Goal: Book appointment/travel/reservation

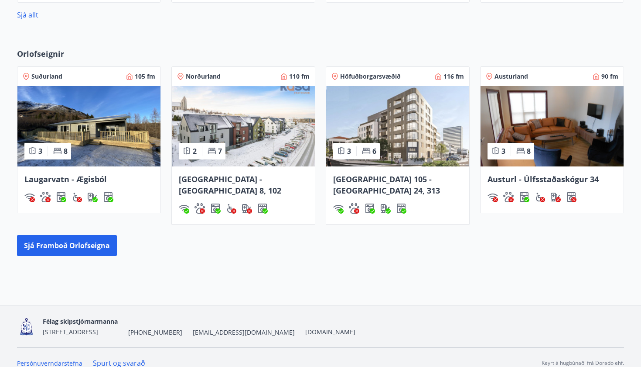
scroll to position [503, 0]
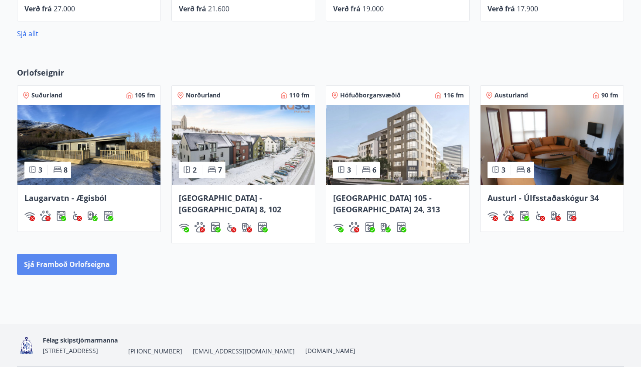
click at [84, 253] on button "Sjá framboð orlofseigna" at bounding box center [67, 263] width 100 height 21
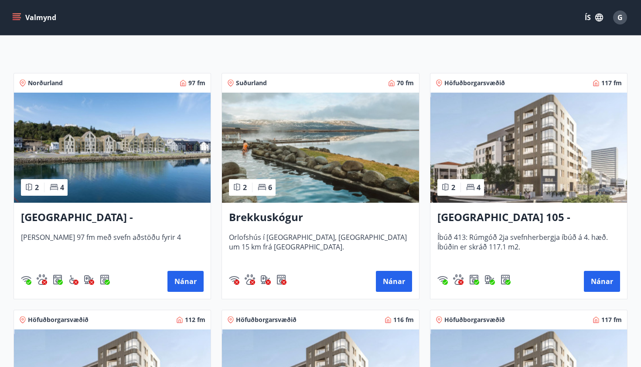
scroll to position [128, 0]
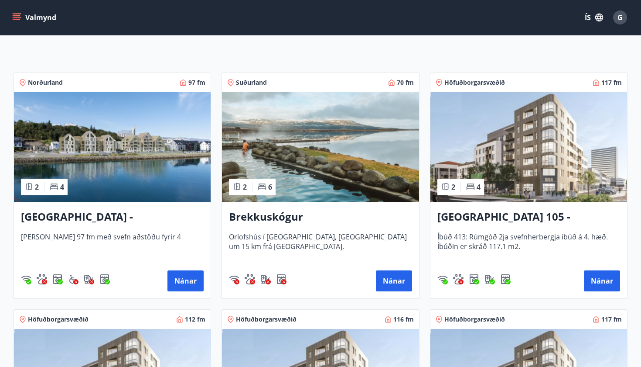
click at [134, 168] on img at bounding box center [112, 147] width 197 height 110
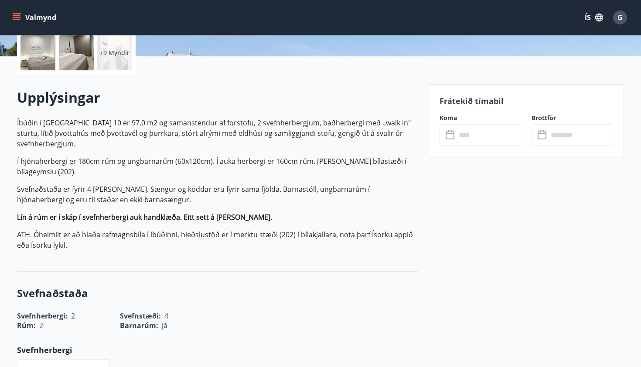
scroll to position [208, 0]
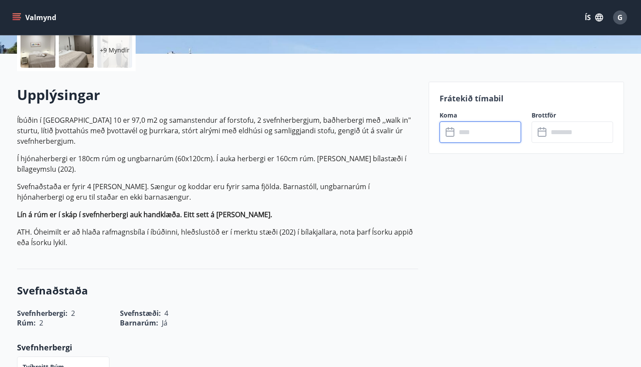
click at [464, 129] on input "text" at bounding box center [488, 131] width 65 height 21
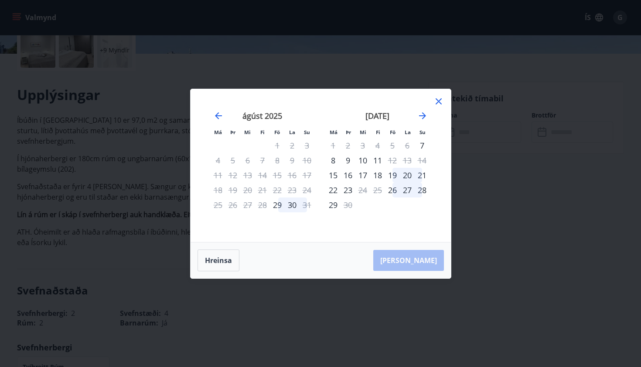
click at [439, 98] on icon at bounding box center [439, 101] width 10 height 10
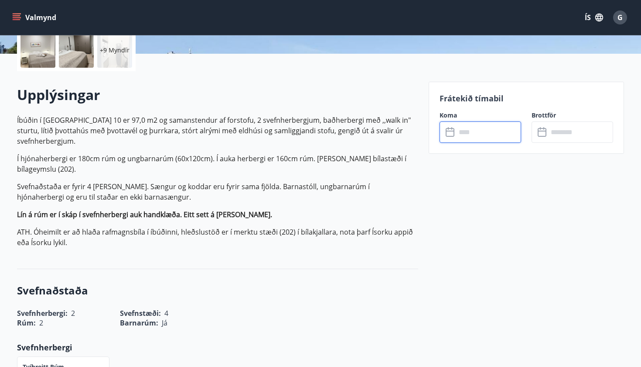
click at [450, 129] on icon at bounding box center [451, 132] width 10 height 10
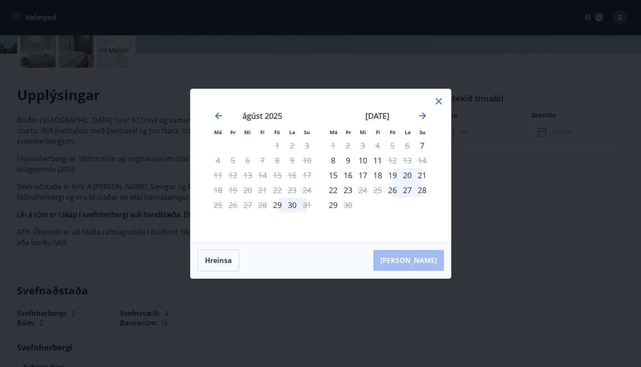
click at [348, 158] on div "9" at bounding box center [348, 160] width 15 height 15
click at [363, 159] on div "10" at bounding box center [363, 160] width 15 height 15
click at [348, 175] on div "16" at bounding box center [348, 175] width 15 height 15
click at [333, 175] on div "15" at bounding box center [333, 175] width 15 height 15
click at [377, 175] on div "18" at bounding box center [377, 175] width 15 height 15
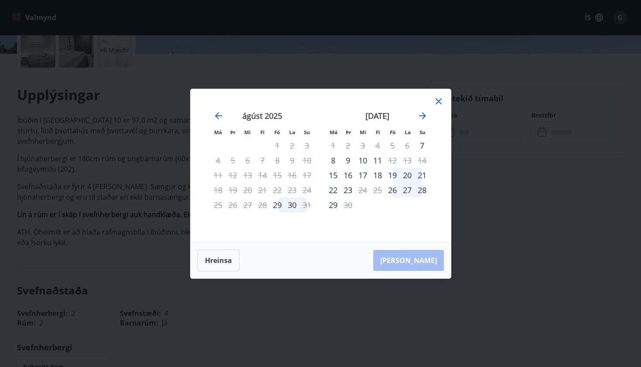
click at [393, 173] on div "19" at bounding box center [392, 175] width 15 height 15
click at [411, 175] on div "20" at bounding box center [407, 175] width 15 height 15
click at [420, 176] on div "21" at bounding box center [422, 175] width 15 height 15
click at [332, 186] on div "22" at bounding box center [333, 189] width 15 height 15
click at [391, 189] on div "26" at bounding box center [392, 189] width 15 height 15
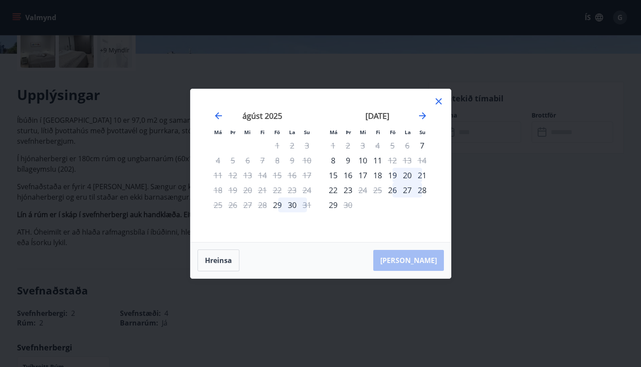
click at [438, 100] on icon at bounding box center [439, 101] width 6 height 6
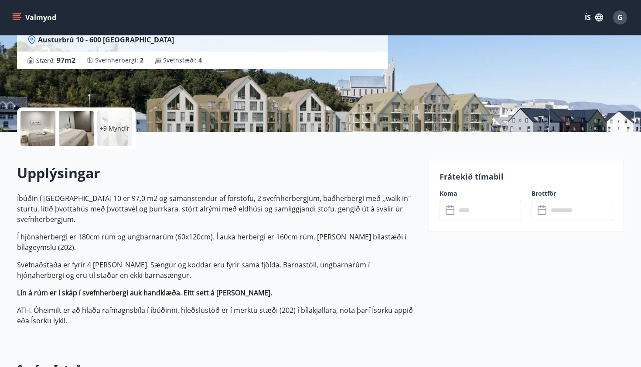
scroll to position [93, 0]
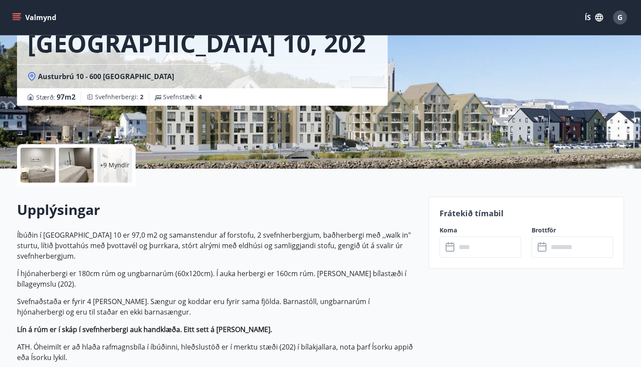
click at [33, 165] on div at bounding box center [38, 164] width 35 height 35
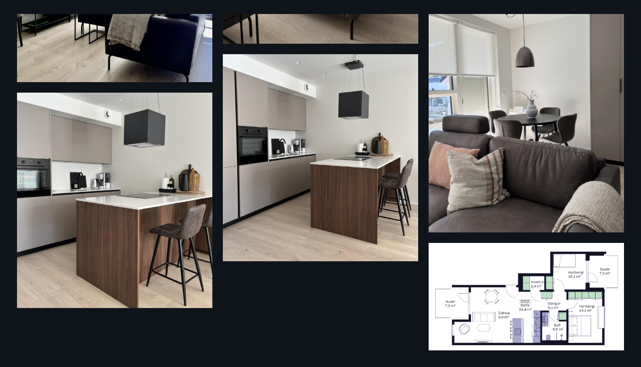
scroll to position [850, 0]
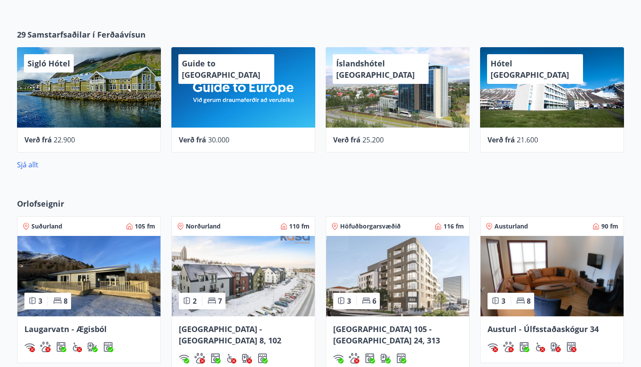
scroll to position [373, 0]
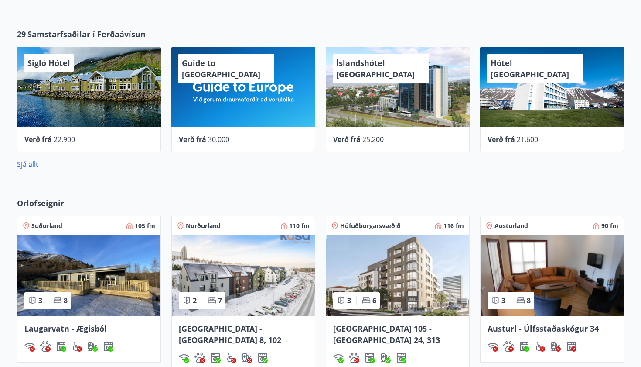
click at [98, 85] on div "Sigló Hótel" at bounding box center [89, 87] width 144 height 80
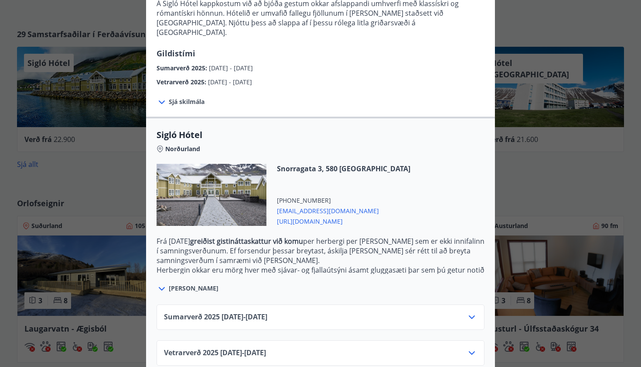
scroll to position [125, 0]
click at [475, 312] on icon at bounding box center [472, 317] width 10 height 10
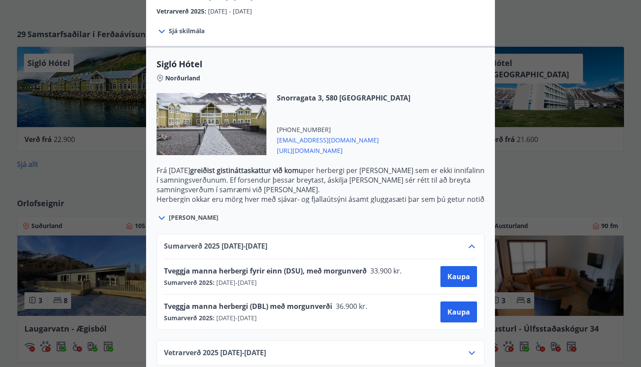
scroll to position [195, 0]
click at [472, 348] on icon at bounding box center [472, 353] width 10 height 10
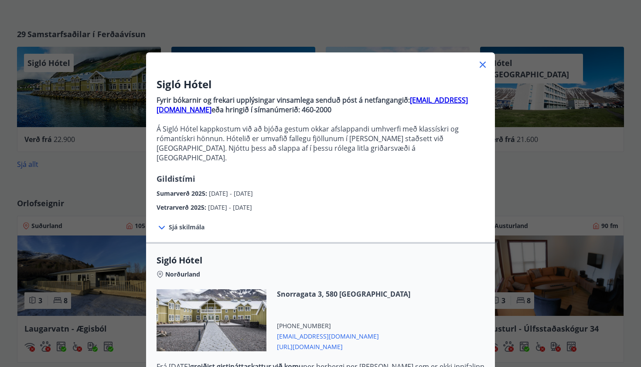
scroll to position [0, 0]
click at [481, 63] on icon at bounding box center [483, 65] width 6 height 6
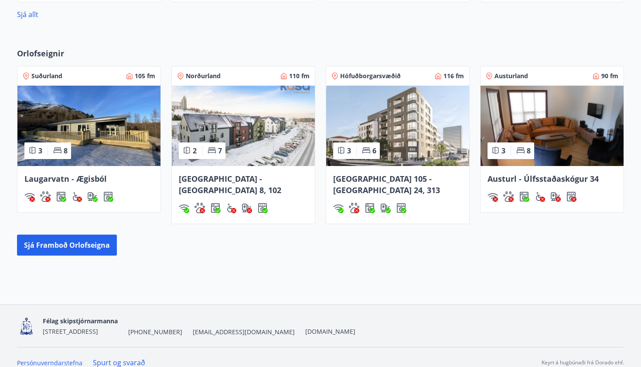
scroll to position [522, 0]
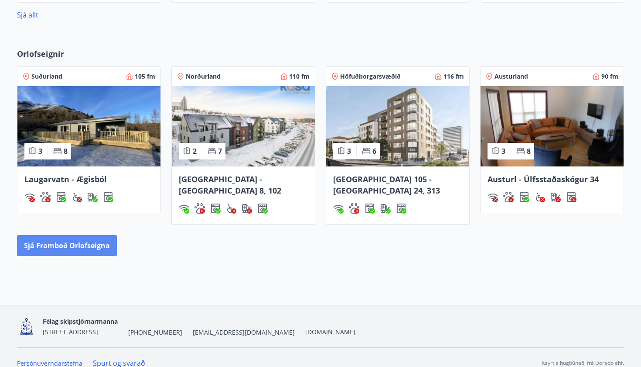
click at [98, 240] on button "Sjá framboð orlofseigna" at bounding box center [67, 245] width 100 height 21
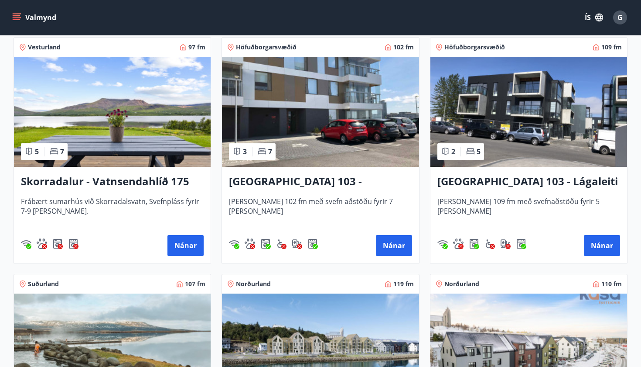
scroll to position [628, 0]
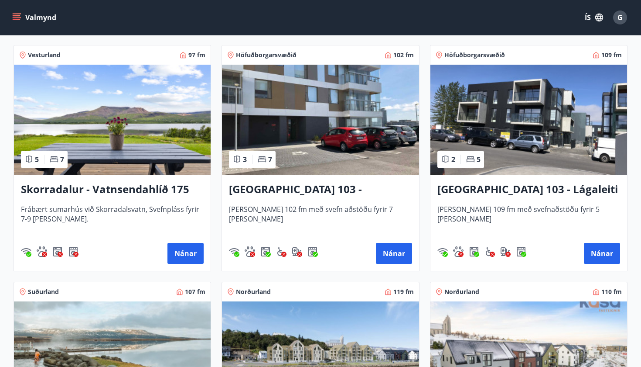
click at [129, 145] on img at bounding box center [112, 120] width 197 height 110
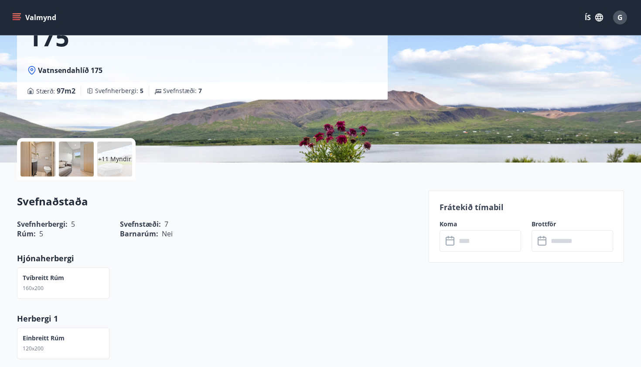
scroll to position [53, 0]
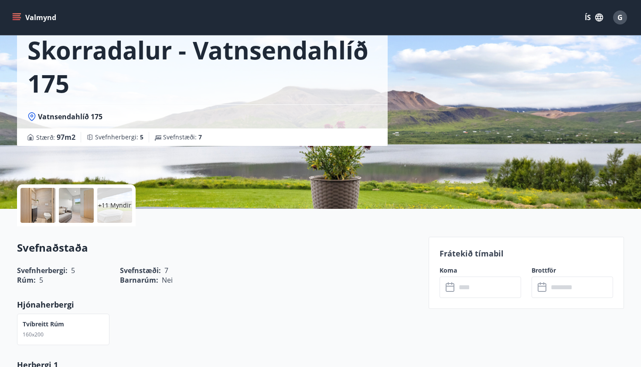
click at [43, 210] on div at bounding box center [38, 205] width 35 height 35
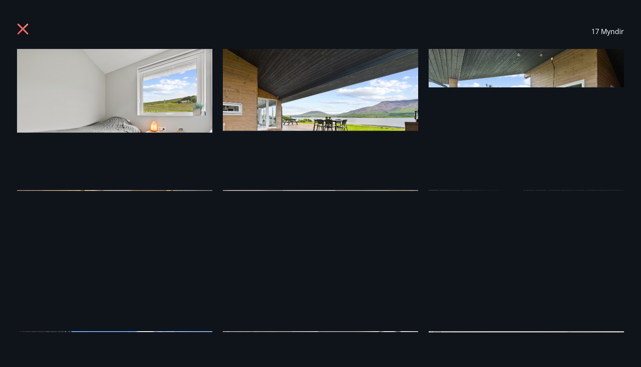
scroll to position [0, 0]
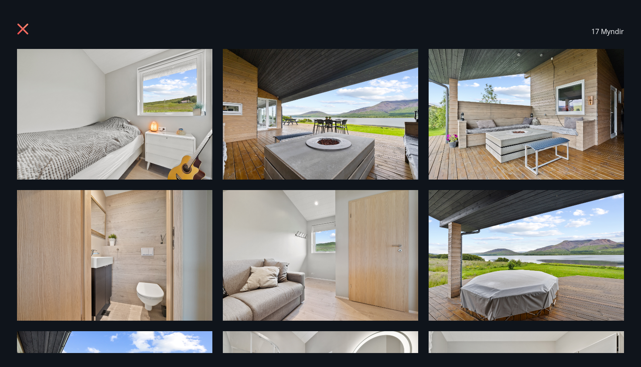
click at [79, 151] on img at bounding box center [114, 114] width 195 height 130
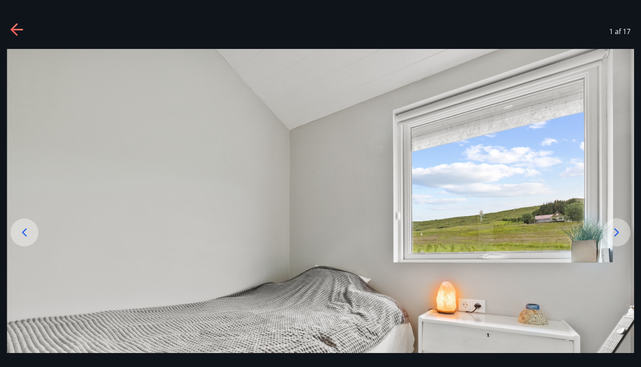
click at [622, 228] on icon at bounding box center [617, 232] width 14 height 14
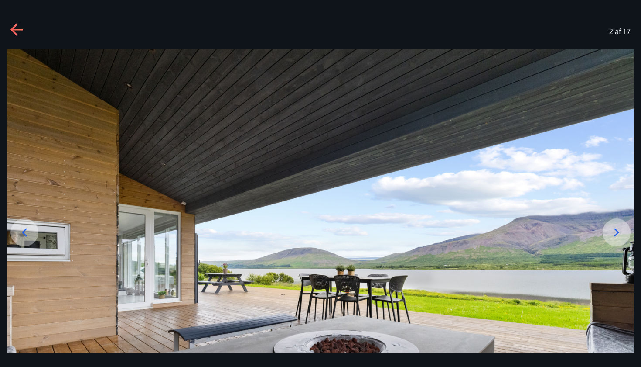
click at [17, 24] on icon at bounding box center [13, 29] width 7 height 12
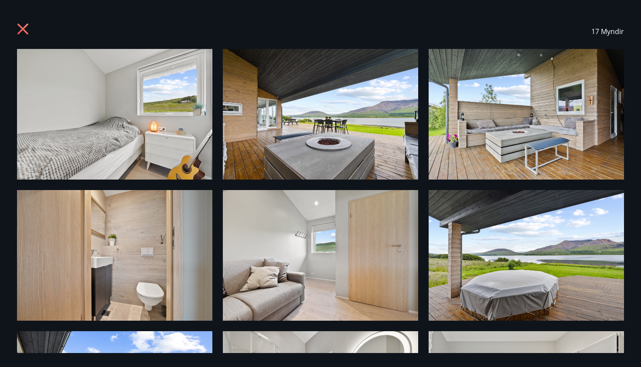
click at [122, 133] on img at bounding box center [114, 114] width 195 height 130
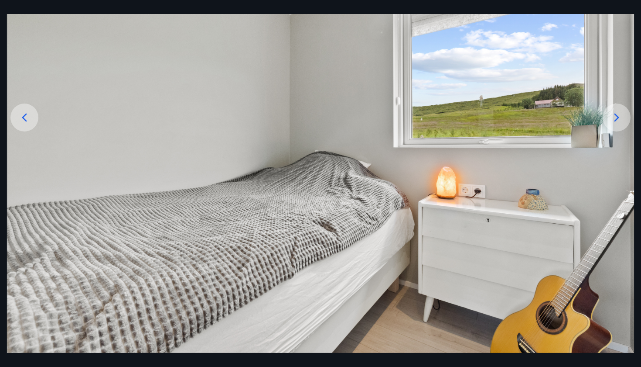
scroll to position [115, 0]
click at [616, 117] on icon at bounding box center [617, 117] width 14 height 14
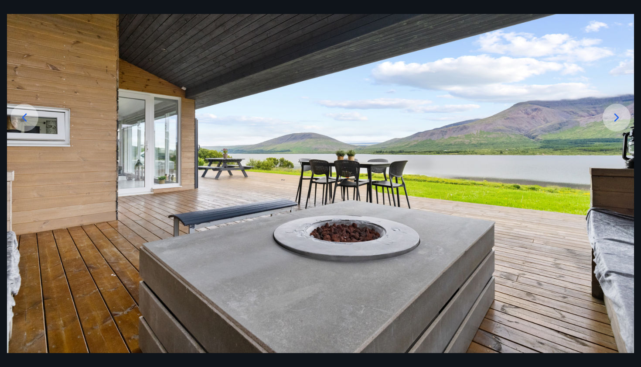
click at [615, 118] on icon at bounding box center [617, 117] width 14 height 14
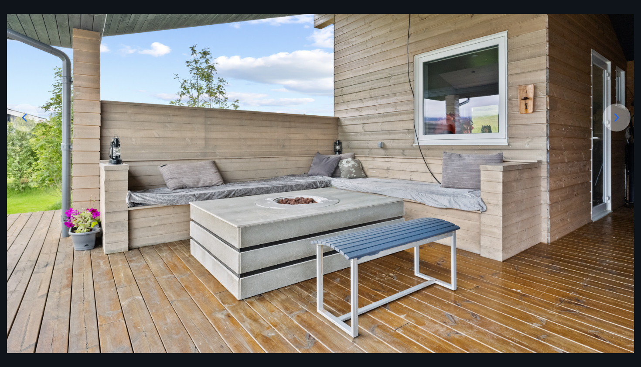
click at [615, 118] on icon at bounding box center [617, 117] width 14 height 14
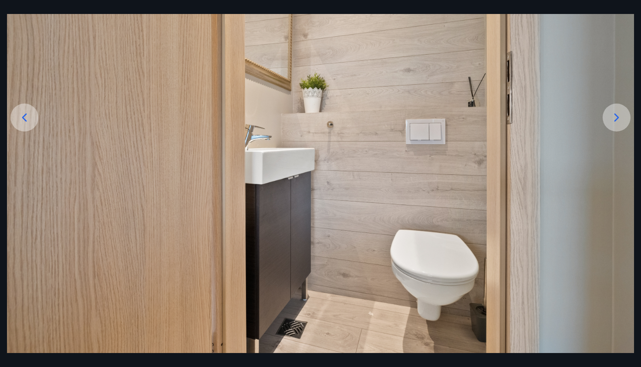
click at [615, 118] on icon at bounding box center [617, 117] width 14 height 14
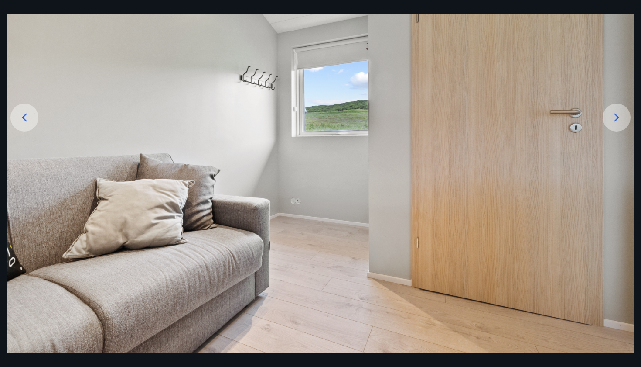
click at [615, 118] on icon at bounding box center [617, 117] width 14 height 14
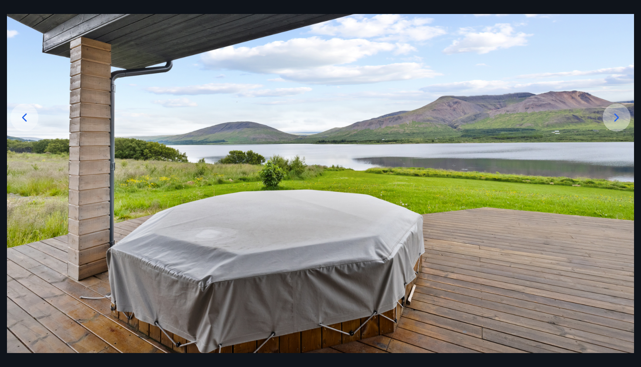
click at [617, 118] on icon at bounding box center [617, 117] width 14 height 14
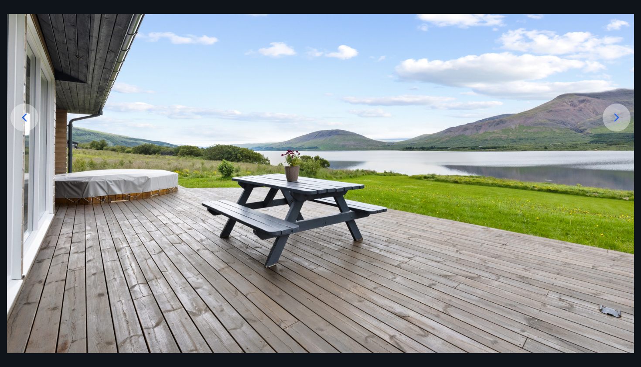
click at [617, 122] on icon at bounding box center [617, 117] width 14 height 14
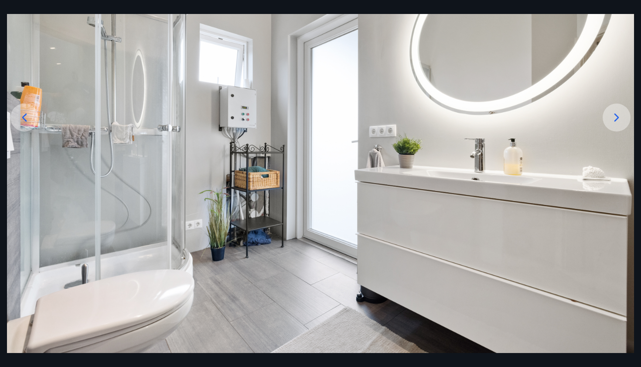
click at [617, 122] on icon at bounding box center [617, 117] width 14 height 14
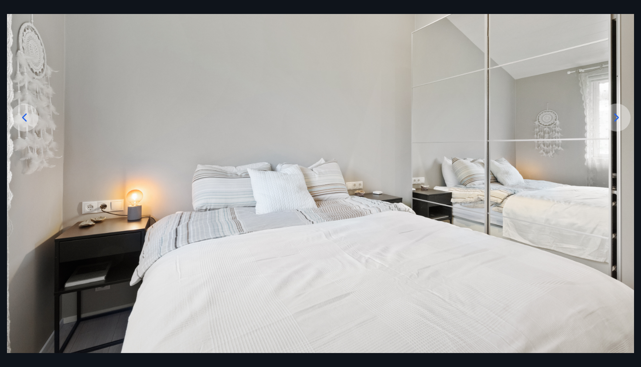
click at [27, 112] on icon at bounding box center [24, 117] width 14 height 14
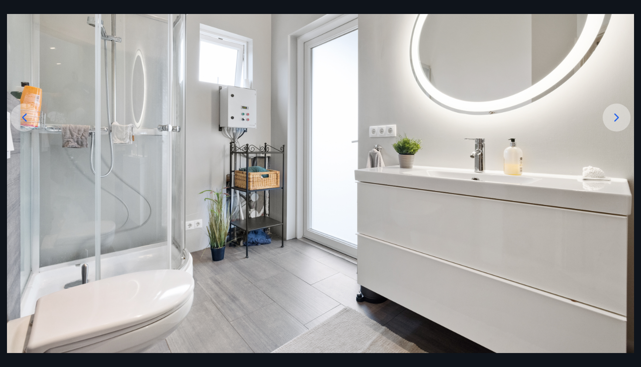
click at [613, 119] on icon at bounding box center [617, 117] width 14 height 14
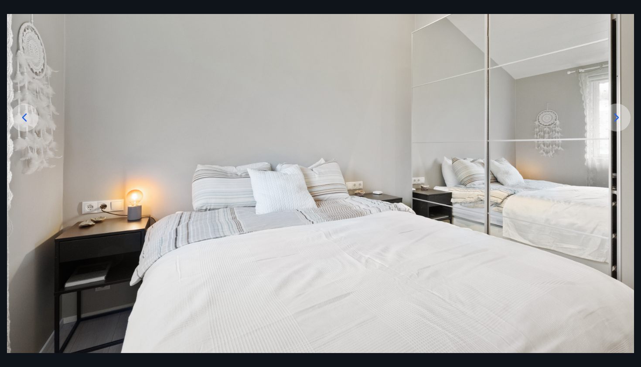
click at [613, 119] on icon at bounding box center [617, 117] width 14 height 14
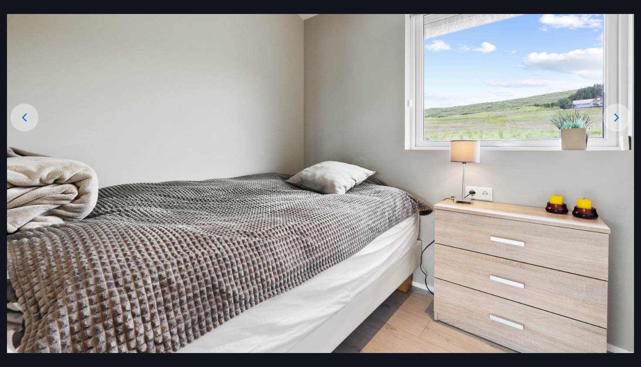
click at [613, 119] on icon at bounding box center [617, 117] width 14 height 14
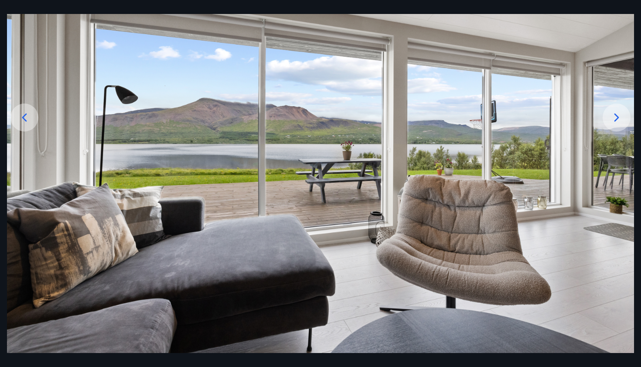
click at [613, 119] on icon at bounding box center [617, 117] width 14 height 14
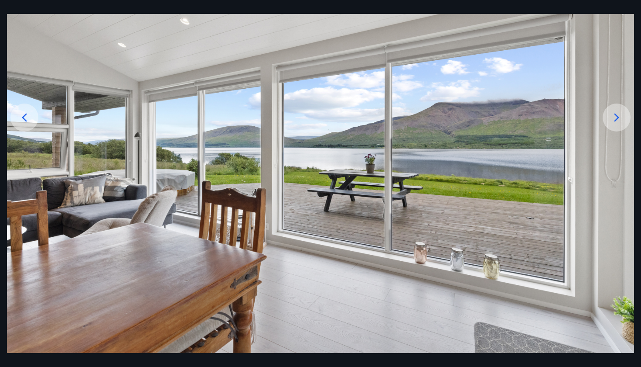
click at [613, 119] on icon at bounding box center [617, 117] width 14 height 14
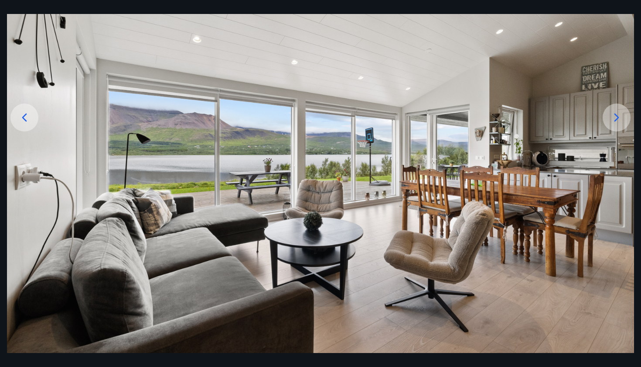
click at [613, 119] on icon at bounding box center [617, 117] width 14 height 14
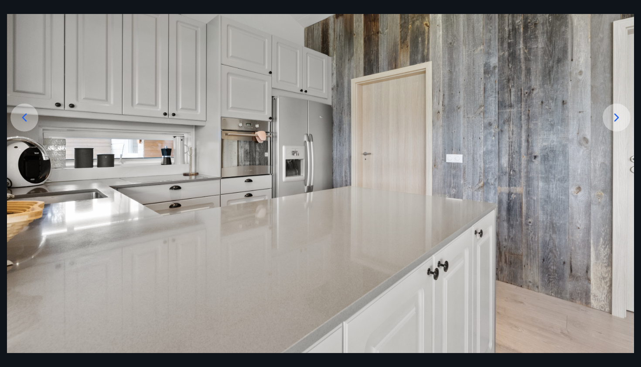
click at [613, 119] on icon at bounding box center [617, 117] width 14 height 14
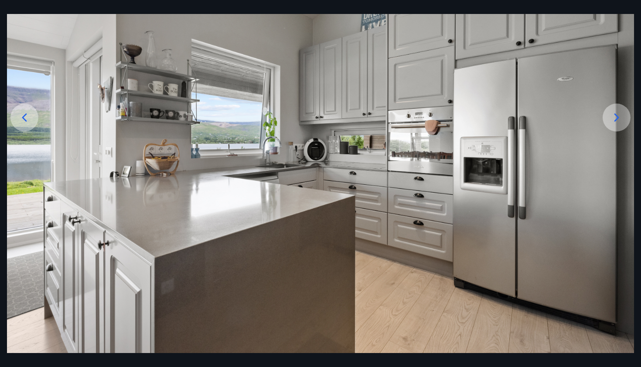
click at [613, 119] on icon at bounding box center [617, 117] width 14 height 14
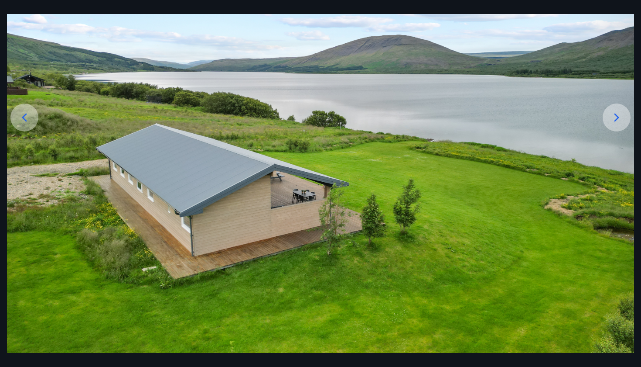
click at [611, 119] on icon at bounding box center [617, 117] width 14 height 14
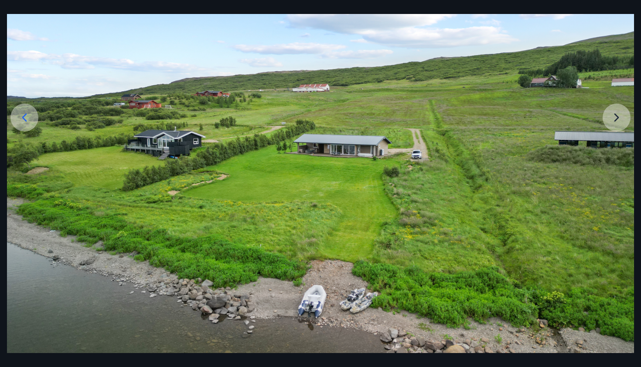
click at [611, 119] on img at bounding box center [320, 169] width 627 height 471
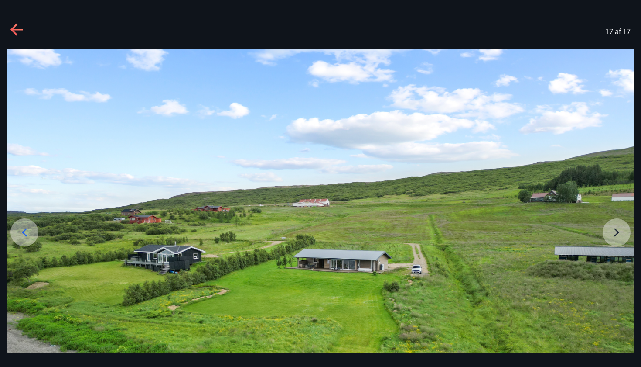
scroll to position [0, 0]
click at [13, 28] on icon at bounding box center [13, 29] width 7 height 12
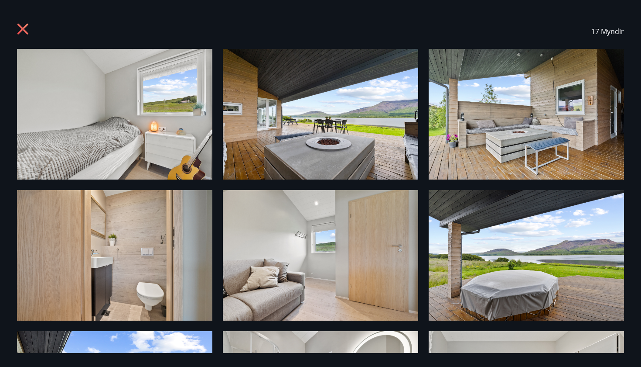
click at [22, 23] on icon at bounding box center [24, 30] width 14 height 14
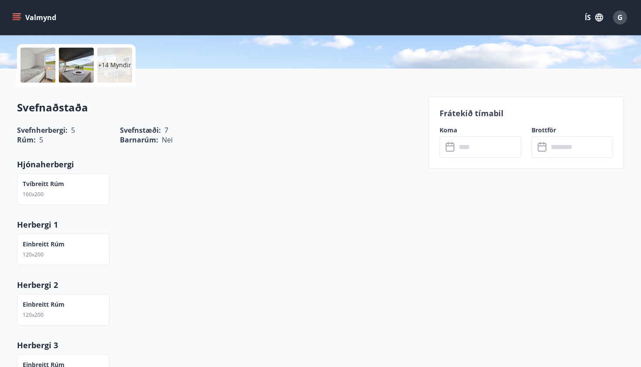
scroll to position [140, 0]
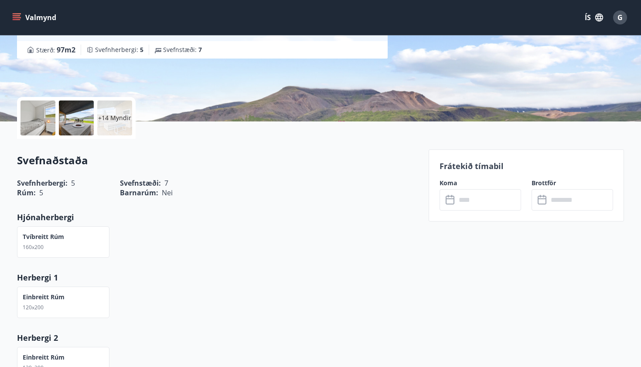
click at [456, 204] on icon at bounding box center [451, 200] width 10 height 10
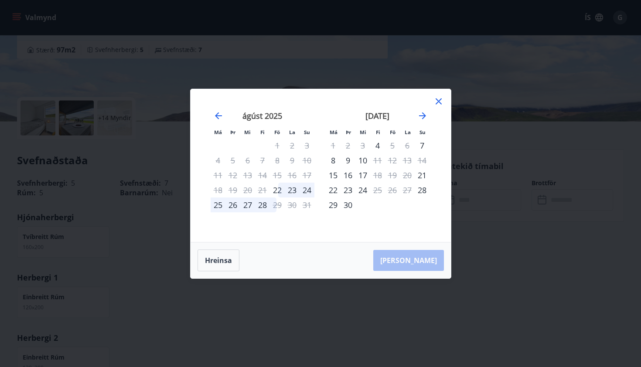
click at [438, 100] on icon at bounding box center [439, 101] width 6 height 6
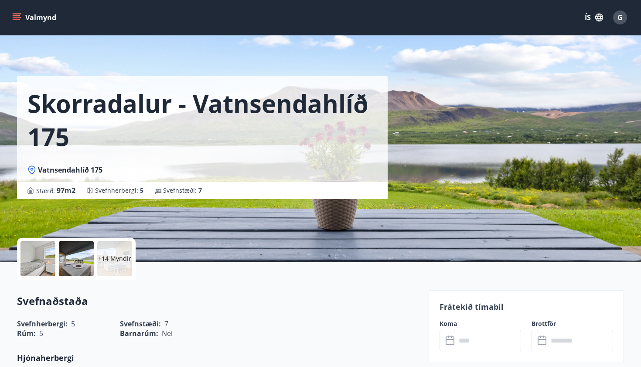
scroll to position [0, 0]
click at [621, 22] on div "G" at bounding box center [620, 17] width 14 height 14
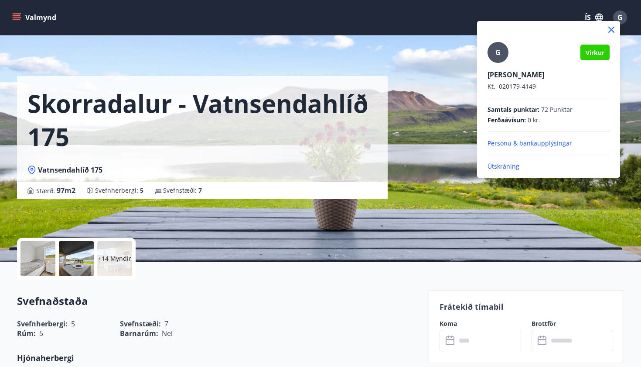
click at [380, 312] on div at bounding box center [320, 183] width 641 height 367
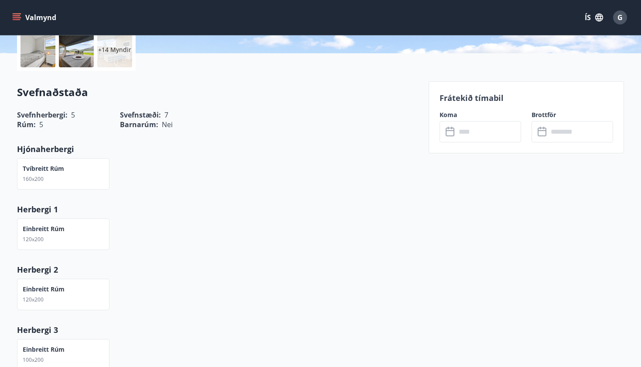
scroll to position [195, 0]
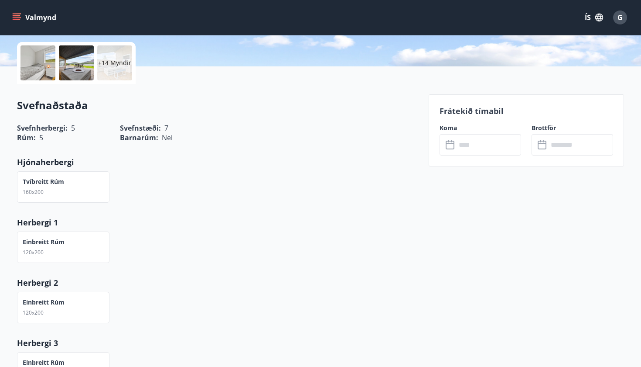
click at [464, 147] on input "text" at bounding box center [488, 144] width 65 height 21
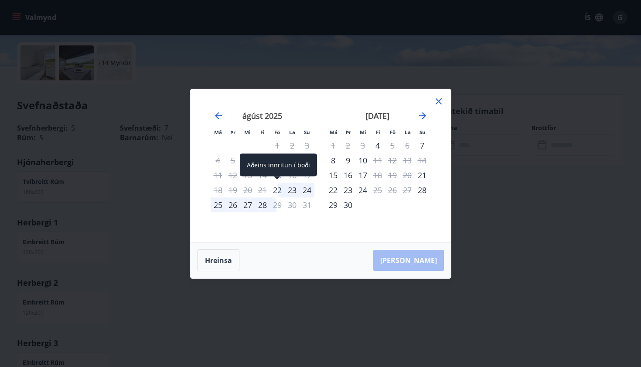
click at [277, 187] on div "22" at bounding box center [277, 189] width 15 height 15
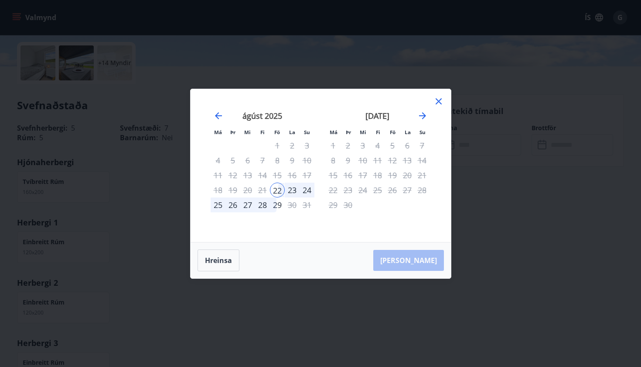
click at [308, 192] on div "24" at bounding box center [307, 189] width 15 height 15
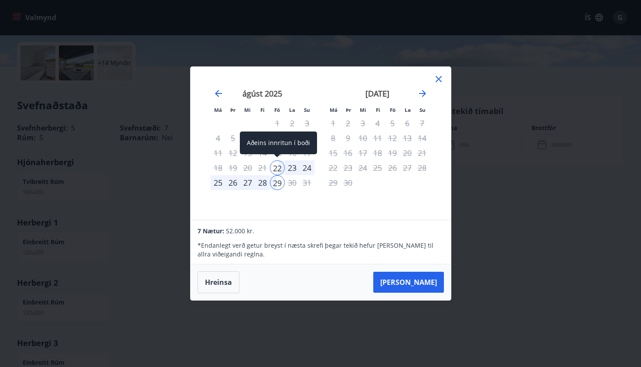
click at [275, 163] on div "22" at bounding box center [277, 167] width 15 height 15
click at [216, 184] on div "25" at bounding box center [218, 182] width 15 height 15
click at [274, 166] on div "22" at bounding box center [277, 167] width 15 height 15
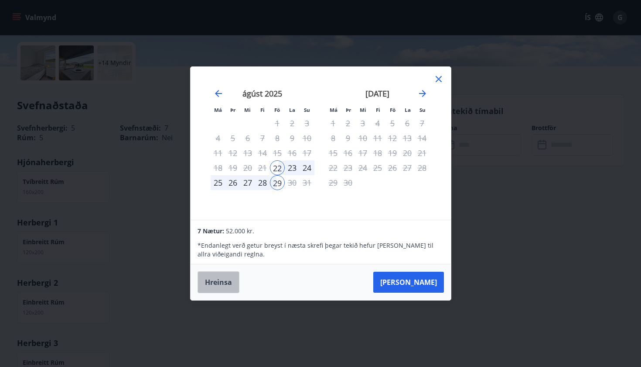
click at [215, 277] on button "Hreinsa" at bounding box center [219, 282] width 42 height 22
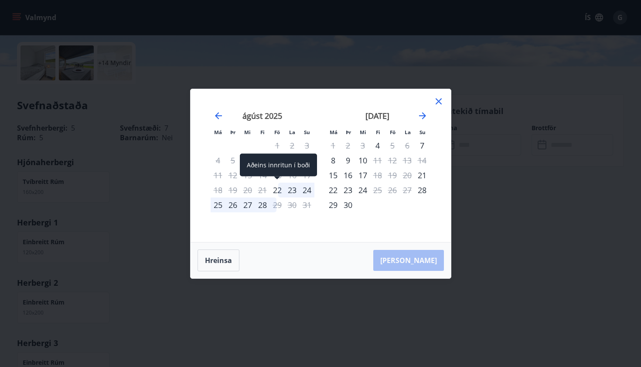
click at [277, 188] on div "22" at bounding box center [277, 189] width 15 height 15
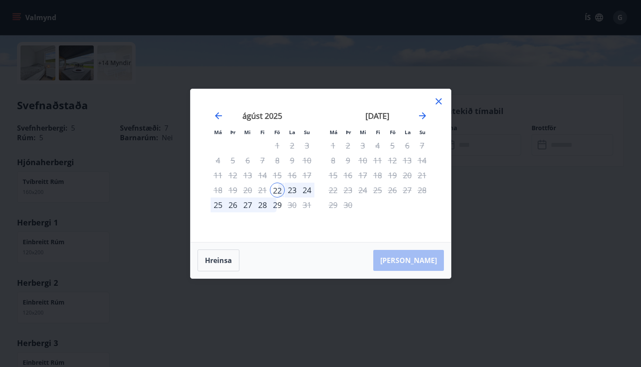
click at [219, 205] on div "25" at bounding box center [218, 204] width 15 height 15
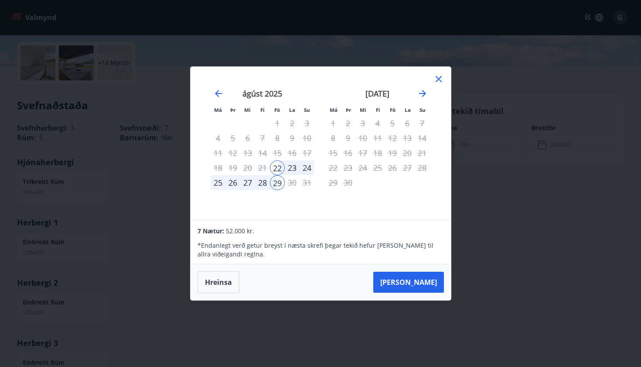
click at [440, 76] on icon at bounding box center [439, 79] width 10 height 10
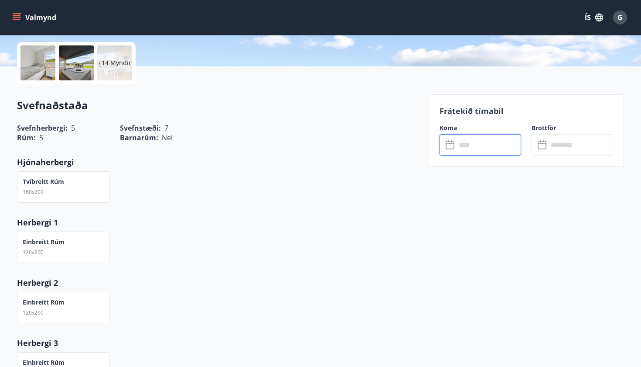
click at [462, 155] on div "Frátekið tímabil Koma ​ ​ Brottför ​ ​" at bounding box center [526, 130] width 195 height 72
click at [452, 143] on icon at bounding box center [450, 143] width 9 height 1
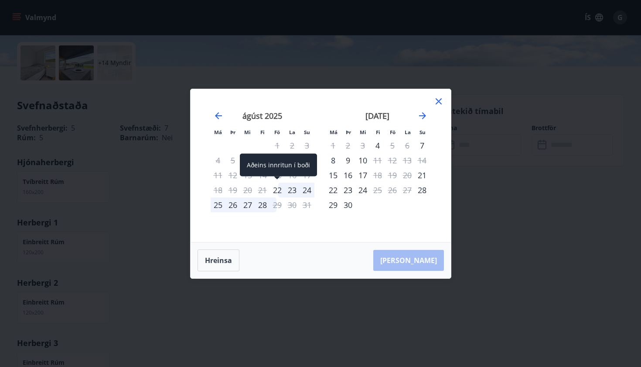
click at [275, 187] on div "22" at bounding box center [277, 189] width 15 height 15
click at [218, 201] on div "25" at bounding box center [218, 204] width 15 height 15
click at [280, 189] on div "22" at bounding box center [277, 189] width 15 height 15
click at [261, 201] on div "28" at bounding box center [262, 204] width 15 height 15
click at [441, 98] on icon at bounding box center [439, 101] width 10 height 10
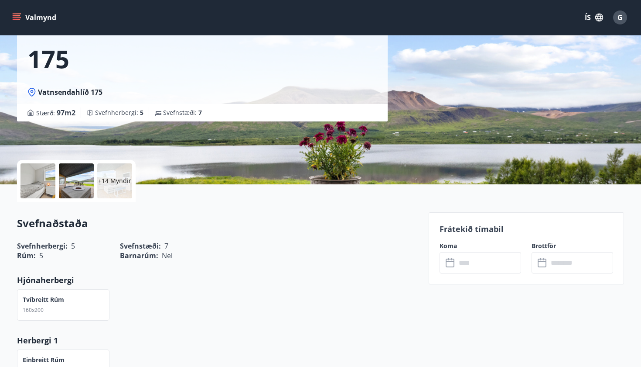
scroll to position [56, 0]
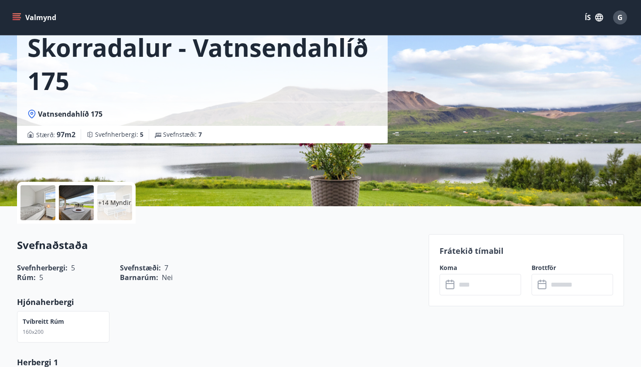
click at [453, 277] on div "​ ​" at bounding box center [481, 284] width 82 height 21
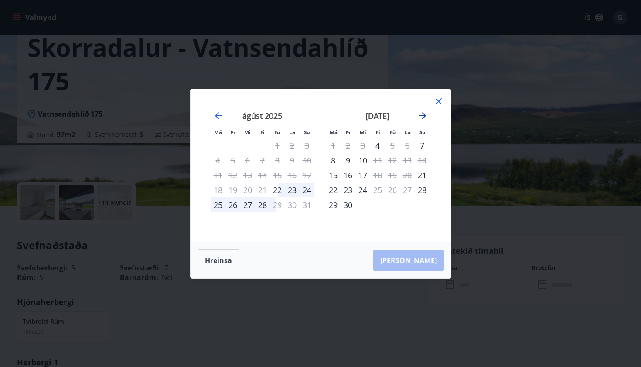
click at [422, 113] on icon "Move forward to switch to the next month." at bounding box center [423, 115] width 10 height 10
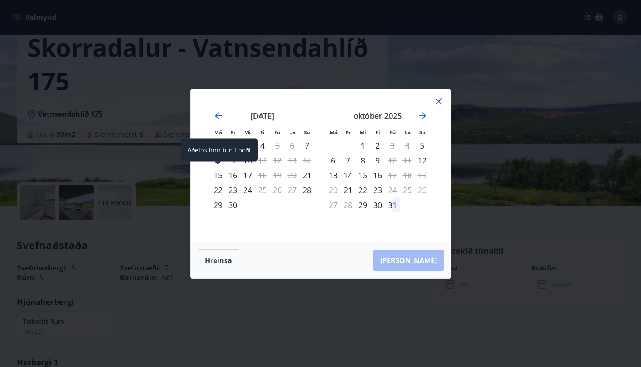
click at [216, 171] on div "15" at bounding box center [218, 175] width 15 height 15
click at [218, 161] on span at bounding box center [218, 163] width 6 height 4
click at [218, 158] on div "8" at bounding box center [218, 160] width 15 height 15
click at [241, 159] on div "10" at bounding box center [247, 160] width 15 height 15
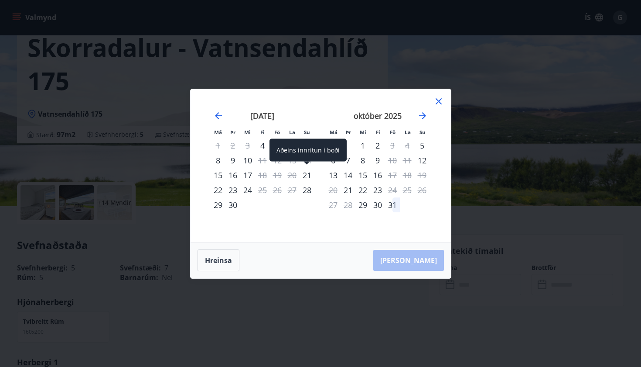
click at [303, 175] on div "21" at bounding box center [307, 175] width 15 height 15
click at [230, 185] on div "23" at bounding box center [233, 189] width 15 height 15
click at [221, 189] on div "22" at bounding box center [218, 189] width 15 height 15
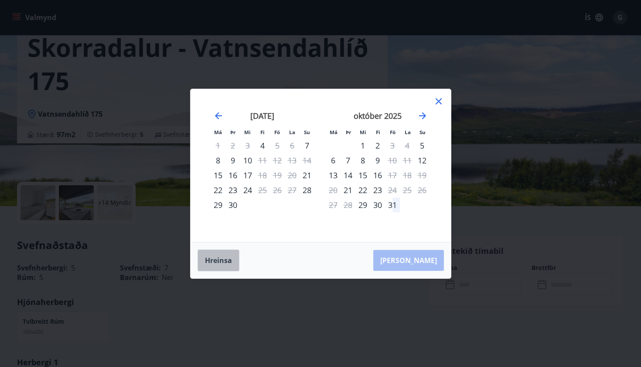
click at [226, 256] on button "Hreinsa" at bounding box center [219, 260] width 42 height 22
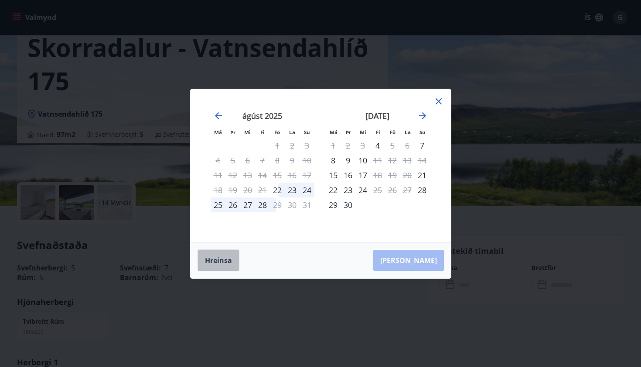
click at [224, 257] on button "Hreinsa" at bounding box center [219, 260] width 42 height 22
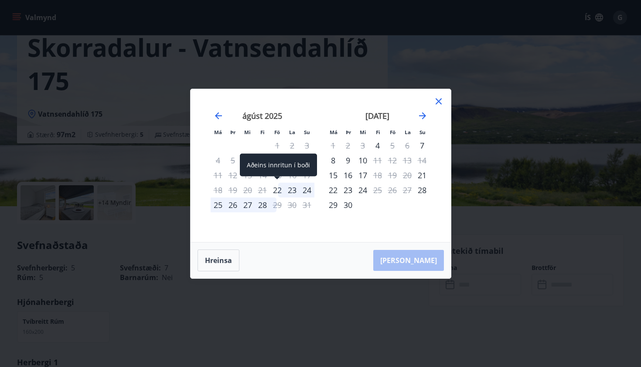
click at [275, 187] on div "22" at bounding box center [277, 189] width 15 height 15
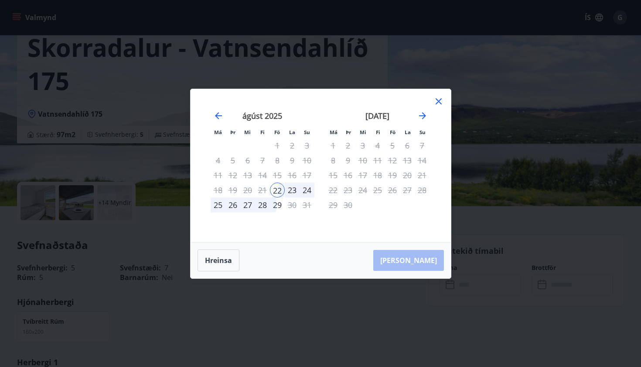
click at [261, 202] on div "28" at bounding box center [262, 204] width 15 height 15
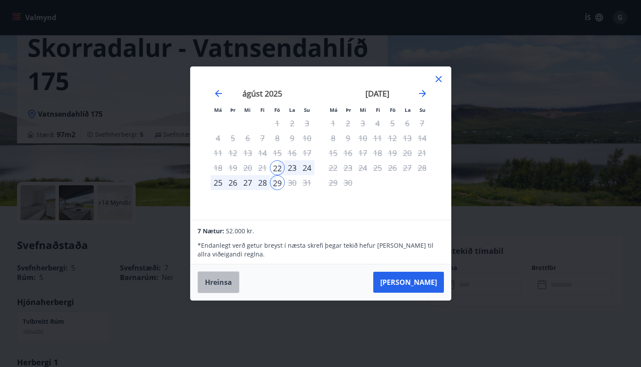
click at [217, 284] on button "Hreinsa" at bounding box center [219, 282] width 42 height 22
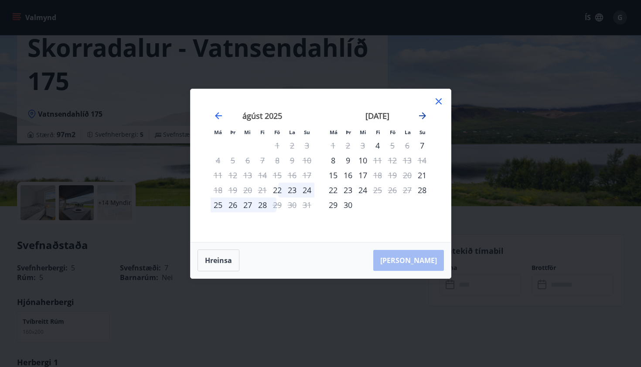
click at [424, 114] on icon "Move forward to switch to the next month." at bounding box center [422, 115] width 7 height 7
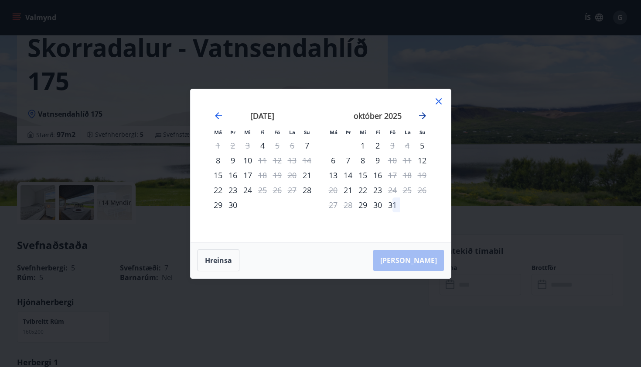
click at [425, 117] on icon "Move forward to switch to the next month." at bounding box center [422, 115] width 7 height 7
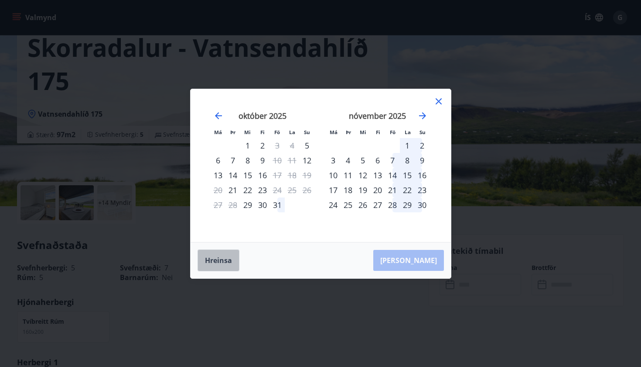
click at [216, 262] on button "Hreinsa" at bounding box center [219, 260] width 42 height 22
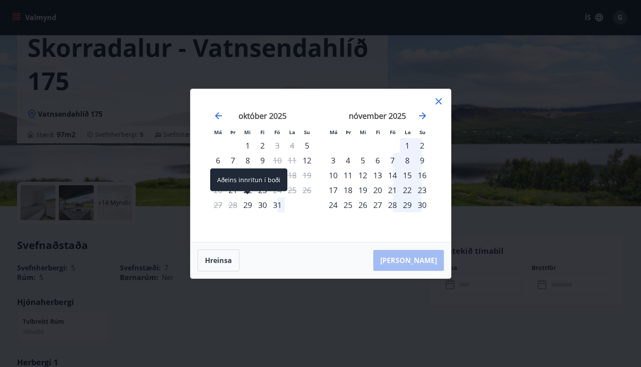
click at [247, 203] on div "29" at bounding box center [247, 204] width 15 height 15
click at [422, 141] on div "2" at bounding box center [422, 145] width 15 height 15
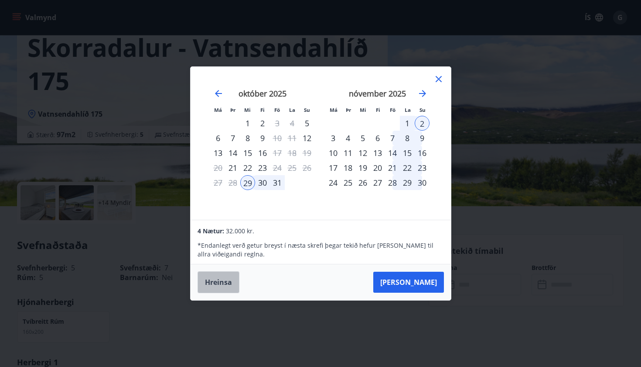
click at [219, 282] on button "Hreinsa" at bounding box center [219, 282] width 42 height 22
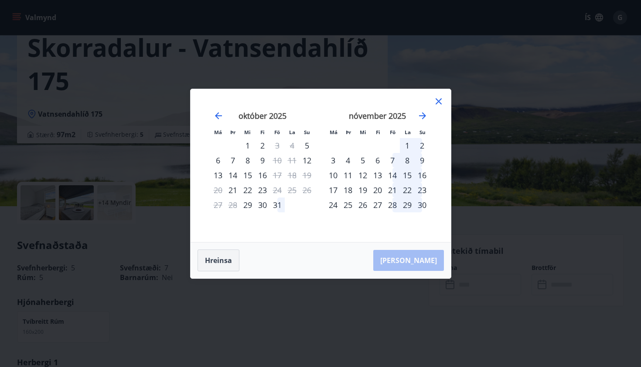
click at [218, 259] on button "Hreinsa" at bounding box center [219, 260] width 42 height 22
click at [217, 113] on icon "Move backward to switch to the previous month." at bounding box center [218, 115] width 10 height 10
